Goal: Transaction & Acquisition: Subscribe to service/newsletter

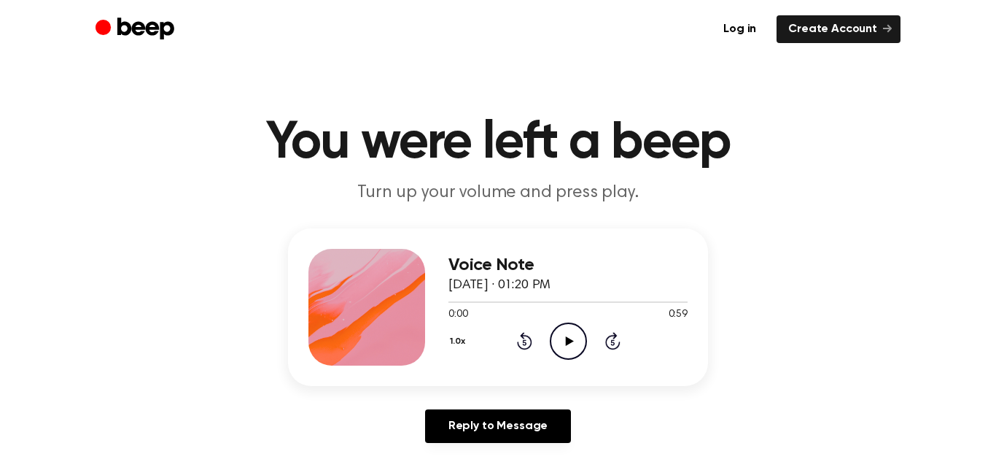
click at [565, 333] on icon "Play Audio" at bounding box center [568, 340] width 37 height 37
click at [565, 349] on icon "Pause Audio" at bounding box center [568, 340] width 37 height 37
click at [570, 346] on icon "Play Audio" at bounding box center [568, 340] width 37 height 37
click at [570, 346] on icon "Pause Audio" at bounding box center [568, 340] width 37 height 37
drag, startPoint x: 398, startPoint y: 295, endPoint x: 480, endPoint y: 236, distance: 100.4
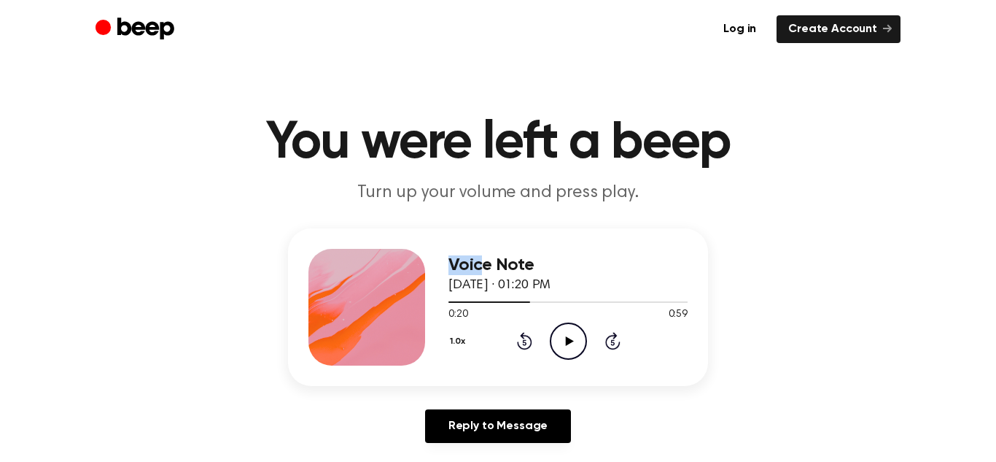
click at [480, 236] on div "Voice Note August 17, 2024 · 01:20 PM 0:20 0:59 Your browser does not support t…" at bounding box center [498, 307] width 420 height 158
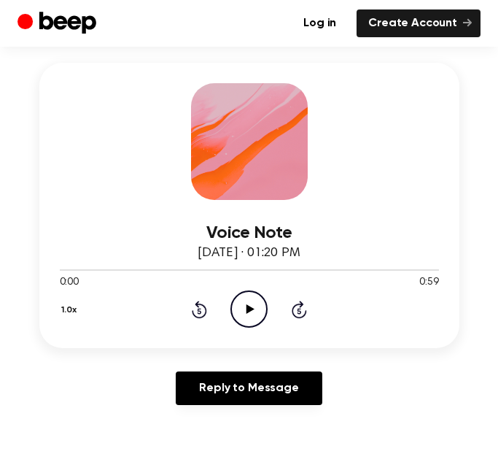
scroll to position [195, 0]
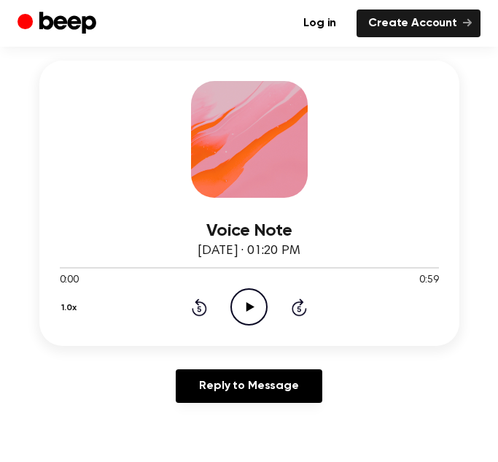
click at [244, 302] on icon "Play Audio" at bounding box center [249, 306] width 37 height 37
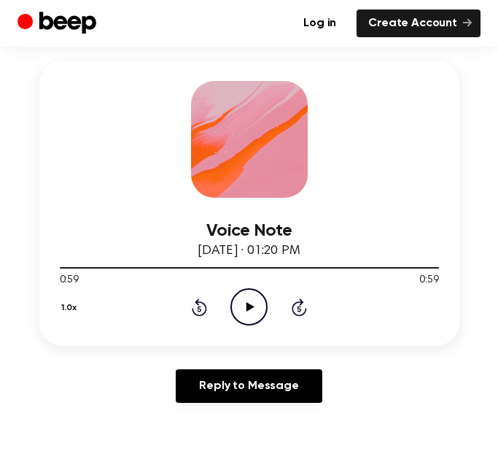
click at [195, 309] on icon "Rewind 5 seconds" at bounding box center [199, 307] width 16 height 19
click at [234, 304] on icon "Play Audio" at bounding box center [249, 306] width 37 height 37
click at [201, 310] on icon "Rewind 5 seconds" at bounding box center [199, 307] width 16 height 19
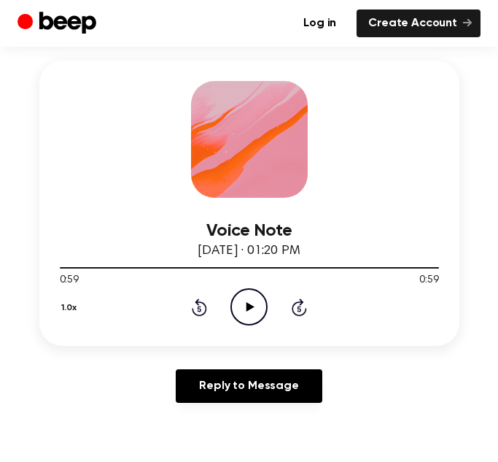
click at [301, 306] on icon "Skip 5 seconds" at bounding box center [299, 307] width 16 height 19
click at [244, 313] on icon "Play Audio" at bounding box center [249, 306] width 37 height 37
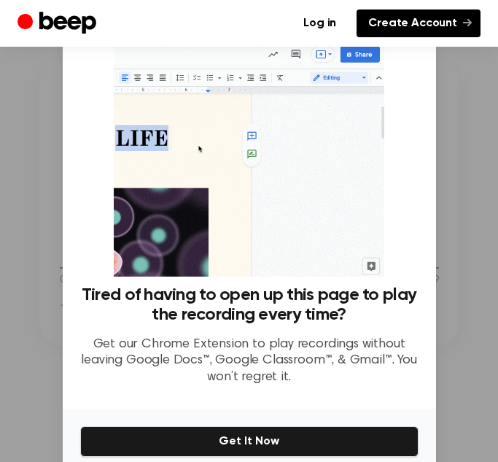
click at [436, 30] on link "Create Account" at bounding box center [419, 23] width 124 height 28
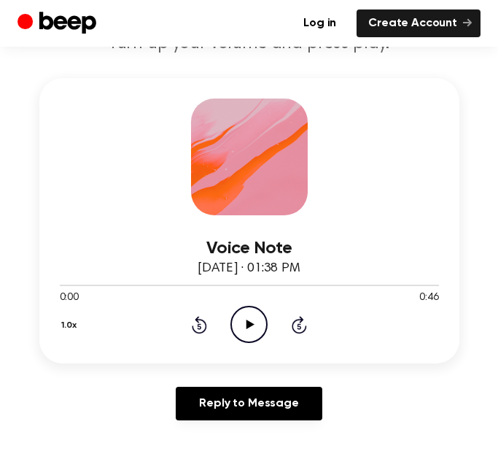
scroll to position [179, 0]
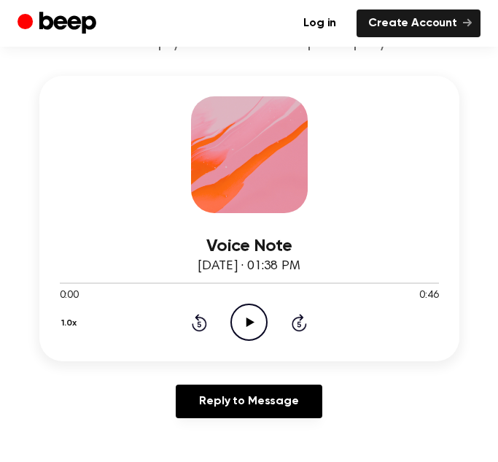
click at [261, 319] on icon "Play Audio" at bounding box center [249, 321] width 37 height 37
click at [249, 320] on icon at bounding box center [251, 321] width 8 height 9
click at [249, 320] on icon "Pause Audio" at bounding box center [249, 321] width 37 height 37
click at [249, 320] on icon at bounding box center [251, 321] width 8 height 9
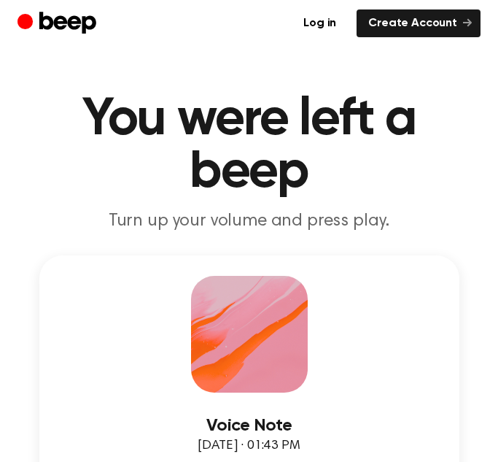
drag, startPoint x: 489, startPoint y: 96, endPoint x: 466, endPoint y: 82, distance: 26.5
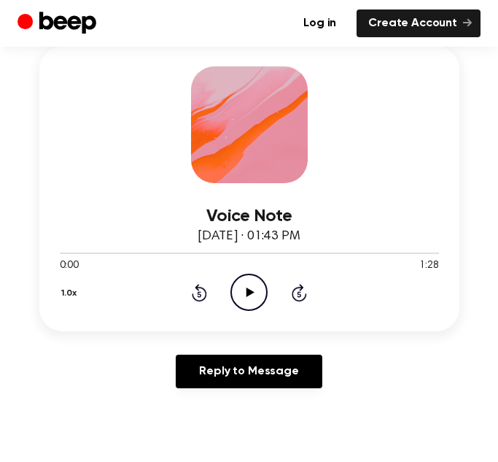
scroll to position [201, 0]
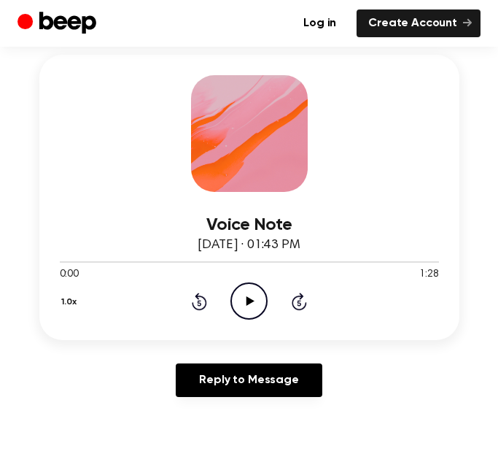
click at [259, 290] on icon "Play Audio" at bounding box center [249, 300] width 37 height 37
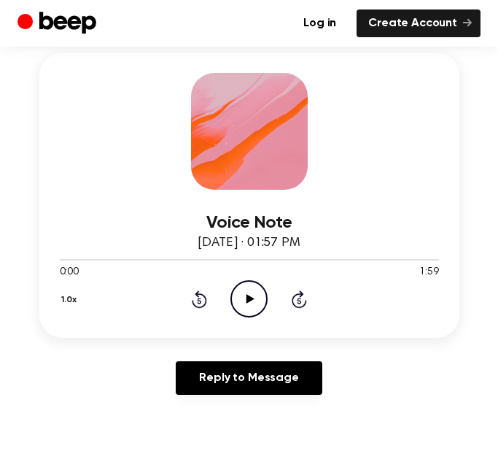
scroll to position [200, 0]
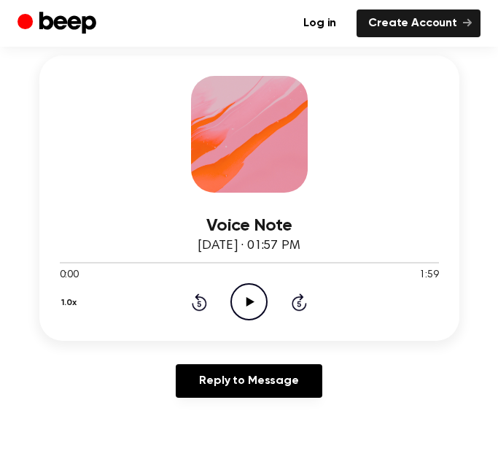
click at [255, 296] on icon "Play Audio" at bounding box center [249, 301] width 37 height 37
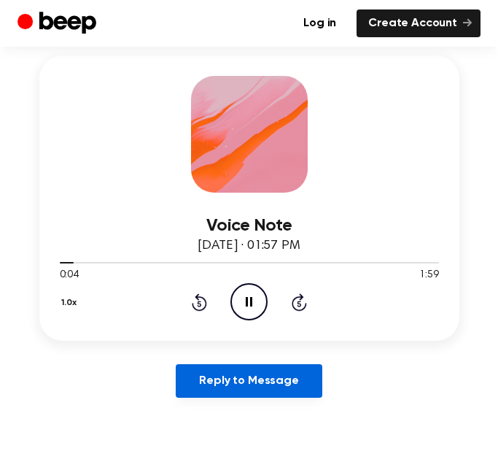
click at [273, 383] on link "Reply to Message" at bounding box center [249, 381] width 146 height 34
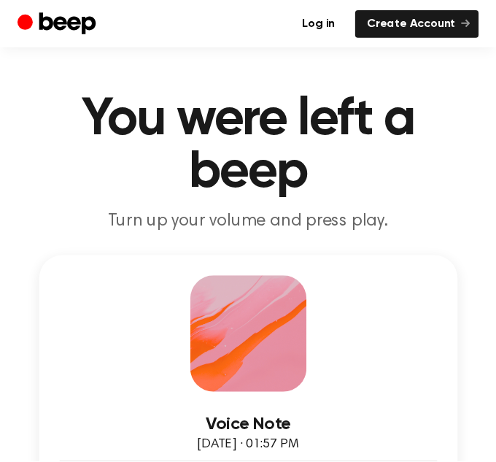
scroll to position [200, 0]
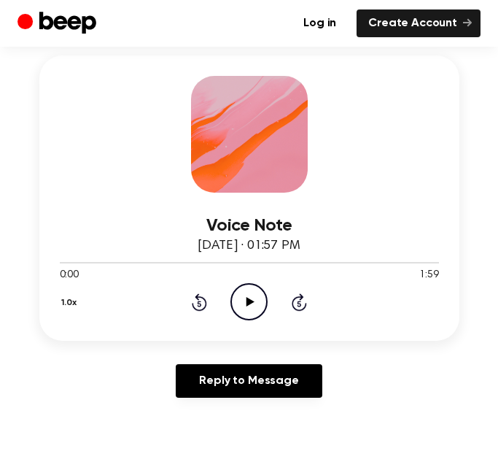
click at [148, 203] on div "Voice Note August 17, 2024 · 01:57 PM 0:00 1:59 Your browser does not support t…" at bounding box center [249, 257] width 379 height 128
click at [242, 300] on icon "Play Audio" at bounding box center [249, 301] width 37 height 37
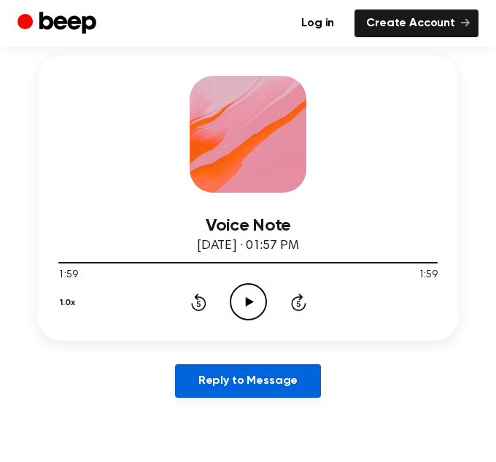
click at [289, 373] on link "Reply to Message" at bounding box center [248, 381] width 146 height 34
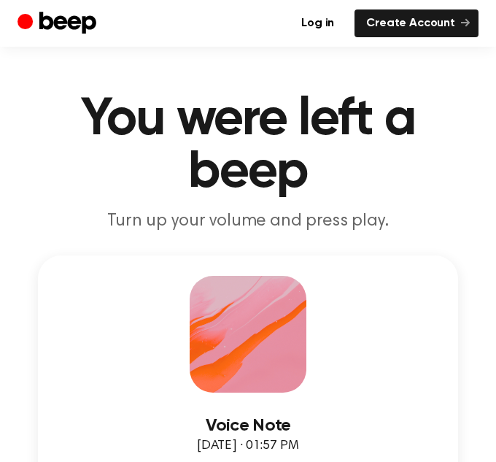
scroll to position [200, 0]
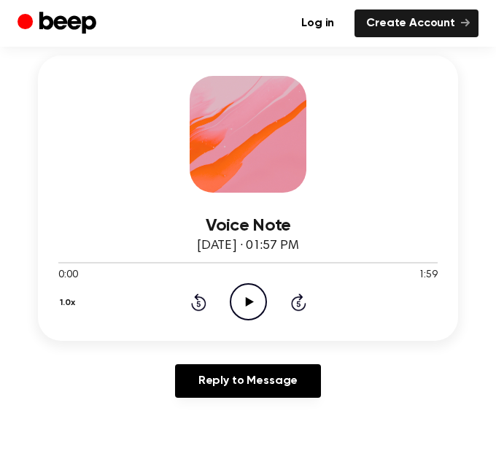
click at [256, 311] on icon "Play Audio" at bounding box center [248, 301] width 37 height 37
click at [300, 299] on icon at bounding box center [298, 302] width 15 height 18
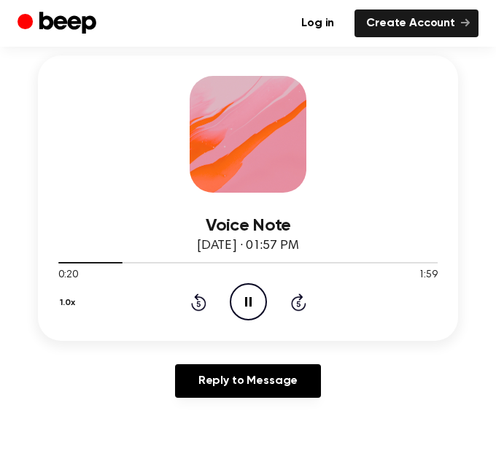
click at [300, 299] on icon at bounding box center [298, 302] width 15 height 18
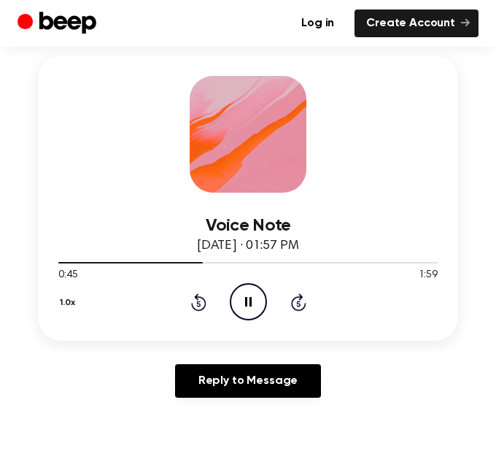
click at [300, 299] on icon at bounding box center [298, 302] width 15 height 18
click at [301, 300] on icon "Skip 5 seconds" at bounding box center [298, 302] width 16 height 19
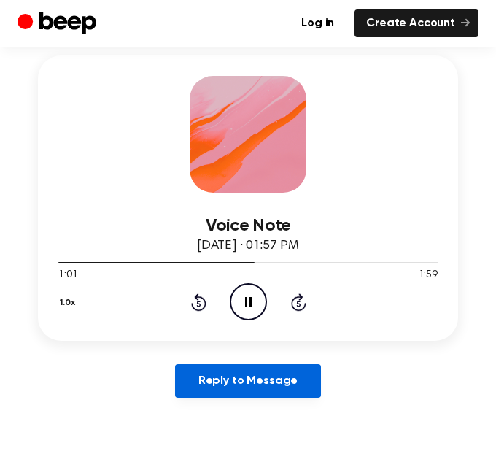
click at [238, 390] on link "Reply to Message" at bounding box center [248, 381] width 146 height 34
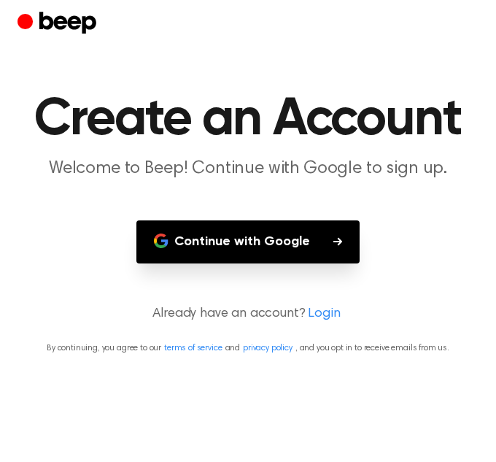
click at [238, 390] on main "Create an Account Welcome to Beep! Continue with Google to sign up. Continue wi…" at bounding box center [248, 231] width 496 height 462
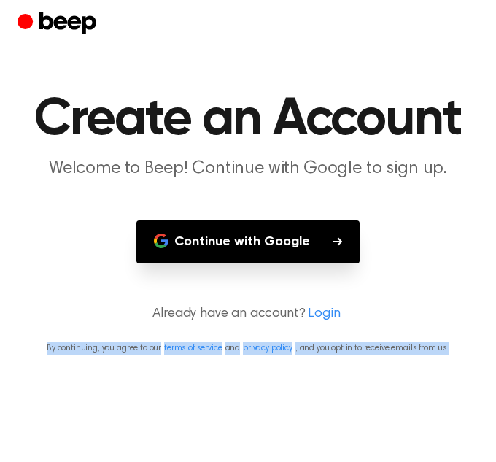
click at [238, 390] on main "Create an Account Welcome to Beep! Continue with Google to sign up. Continue wi…" at bounding box center [248, 231] width 496 height 462
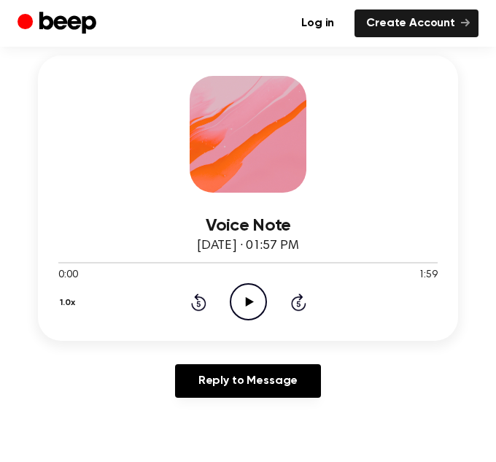
click at [193, 299] on icon "Rewind 5 seconds" at bounding box center [198, 302] width 16 height 19
click at [193, 301] on icon "Rewind 5 seconds" at bounding box center [198, 302] width 16 height 19
click at [241, 309] on icon "Play Audio" at bounding box center [248, 301] width 37 height 37
click at [200, 303] on icon "Rewind 5 seconds" at bounding box center [198, 302] width 16 height 19
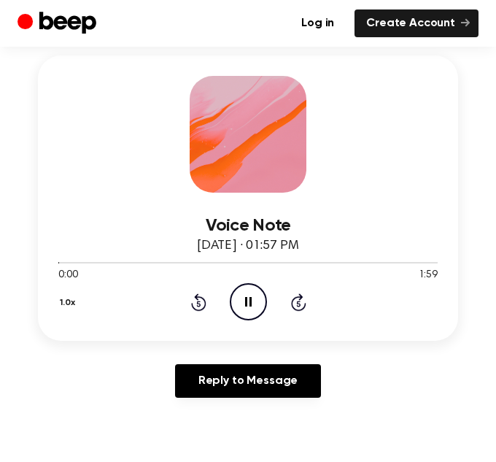
click at [200, 303] on icon "Rewind 5 seconds" at bounding box center [198, 302] width 16 height 19
click at [303, 296] on icon at bounding box center [298, 302] width 15 height 18
click at [302, 301] on icon "Skip 5 seconds" at bounding box center [298, 302] width 16 height 19
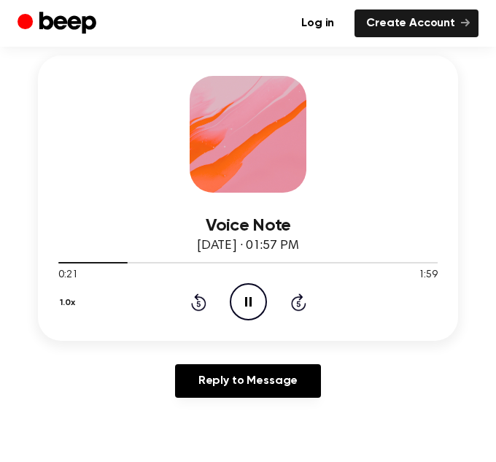
click at [302, 301] on icon "Skip 5 seconds" at bounding box center [298, 302] width 16 height 19
click at [202, 305] on icon "Rewind 5 seconds" at bounding box center [198, 302] width 16 height 19
click at [202, 304] on icon "Rewind 5 seconds" at bounding box center [198, 302] width 16 height 19
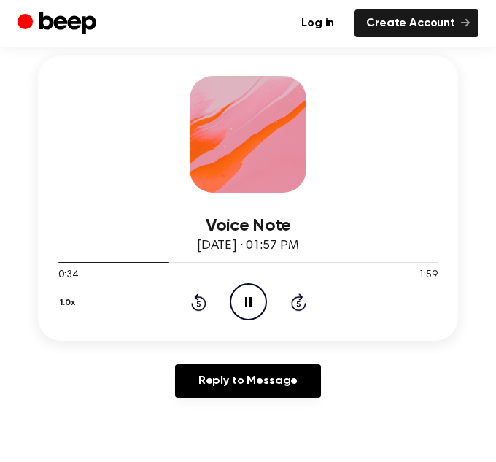
click at [202, 304] on icon "Rewind 5 seconds" at bounding box center [198, 302] width 16 height 19
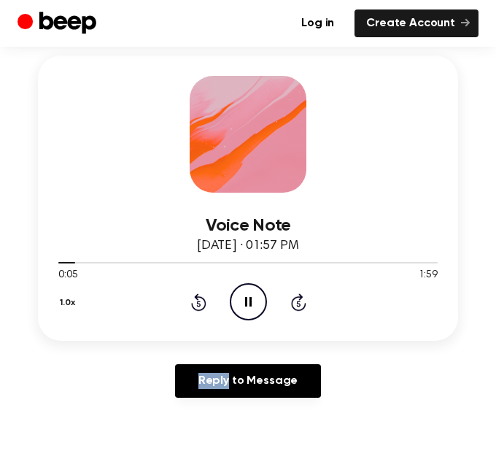
click at [202, 304] on icon "Rewind 5 seconds" at bounding box center [198, 302] width 16 height 19
click at [243, 295] on icon "Pause Audio" at bounding box center [248, 301] width 37 height 37
click at [199, 295] on icon at bounding box center [198, 302] width 15 height 18
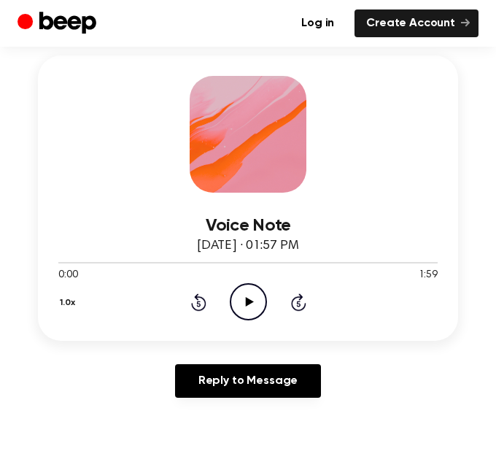
click at [199, 295] on icon at bounding box center [198, 302] width 15 height 18
click at [248, 293] on icon "Play Audio" at bounding box center [248, 301] width 37 height 37
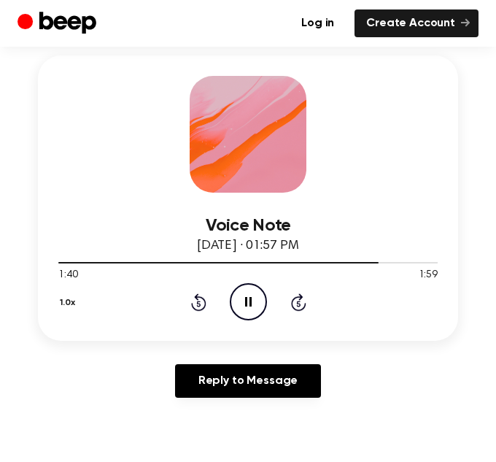
click at [258, 290] on icon "Pause Audio" at bounding box center [248, 301] width 37 height 37
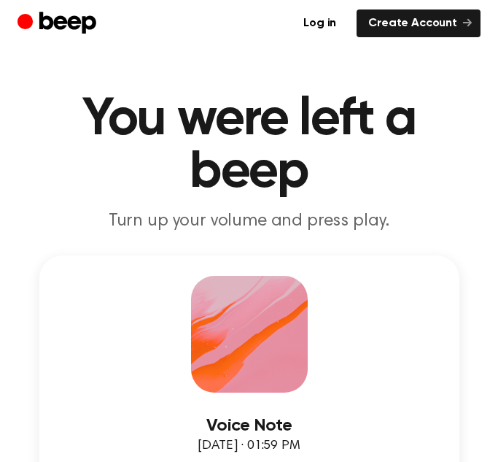
click at [462, 147] on h1 "You were left a beep" at bounding box center [249, 145] width 463 height 105
click at [374, 188] on h1 "You were left a beep" at bounding box center [249, 145] width 463 height 105
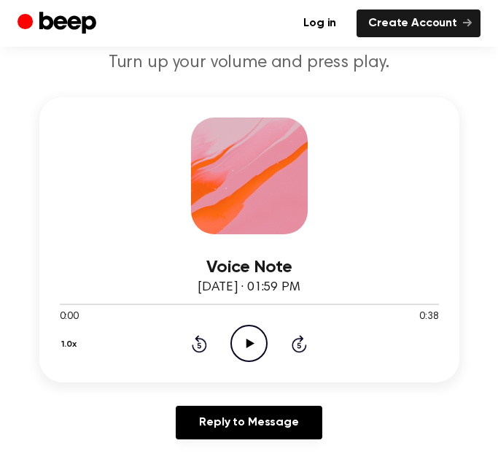
scroll to position [156, 0]
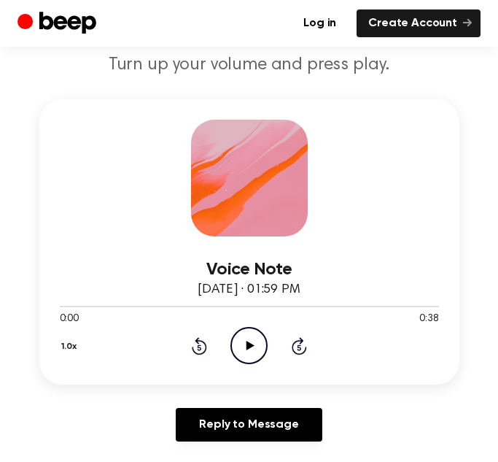
click at [257, 335] on icon "Play Audio" at bounding box center [249, 345] width 37 height 37
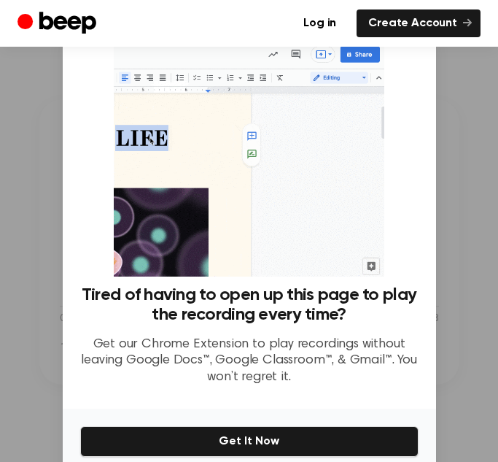
click at [473, 147] on div at bounding box center [249, 231] width 498 height 462
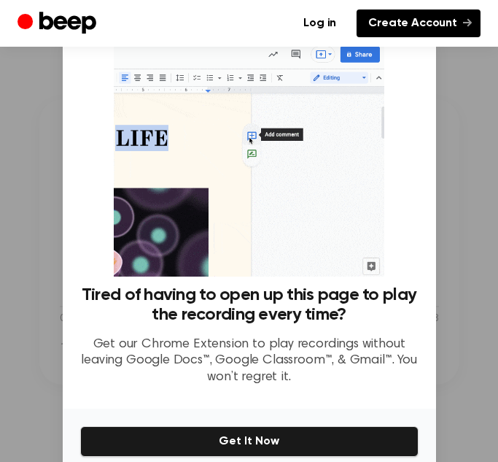
click at [379, 25] on link "Create Account" at bounding box center [419, 23] width 124 height 28
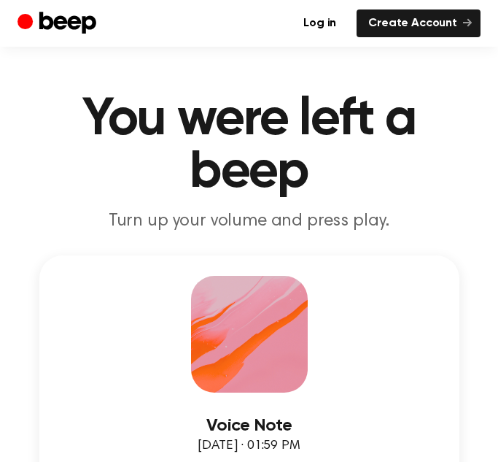
scroll to position [156, 0]
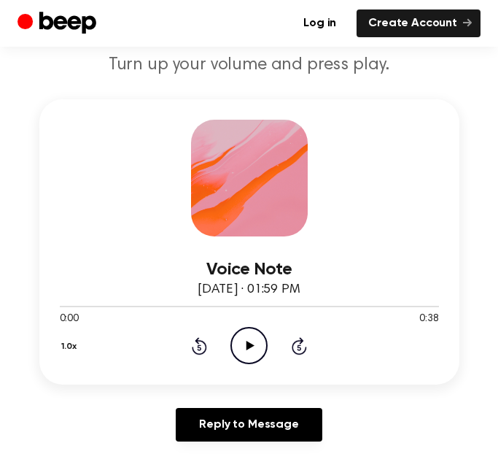
click at [256, 373] on div "Voice Note [DATE] · 01:59 PM 0:00 0:38 Your browser does not support the [objec…" at bounding box center [249, 241] width 420 height 285
click at [253, 348] on icon "Play Audio" at bounding box center [249, 345] width 37 height 37
